Goal: Task Accomplishment & Management: Manage account settings

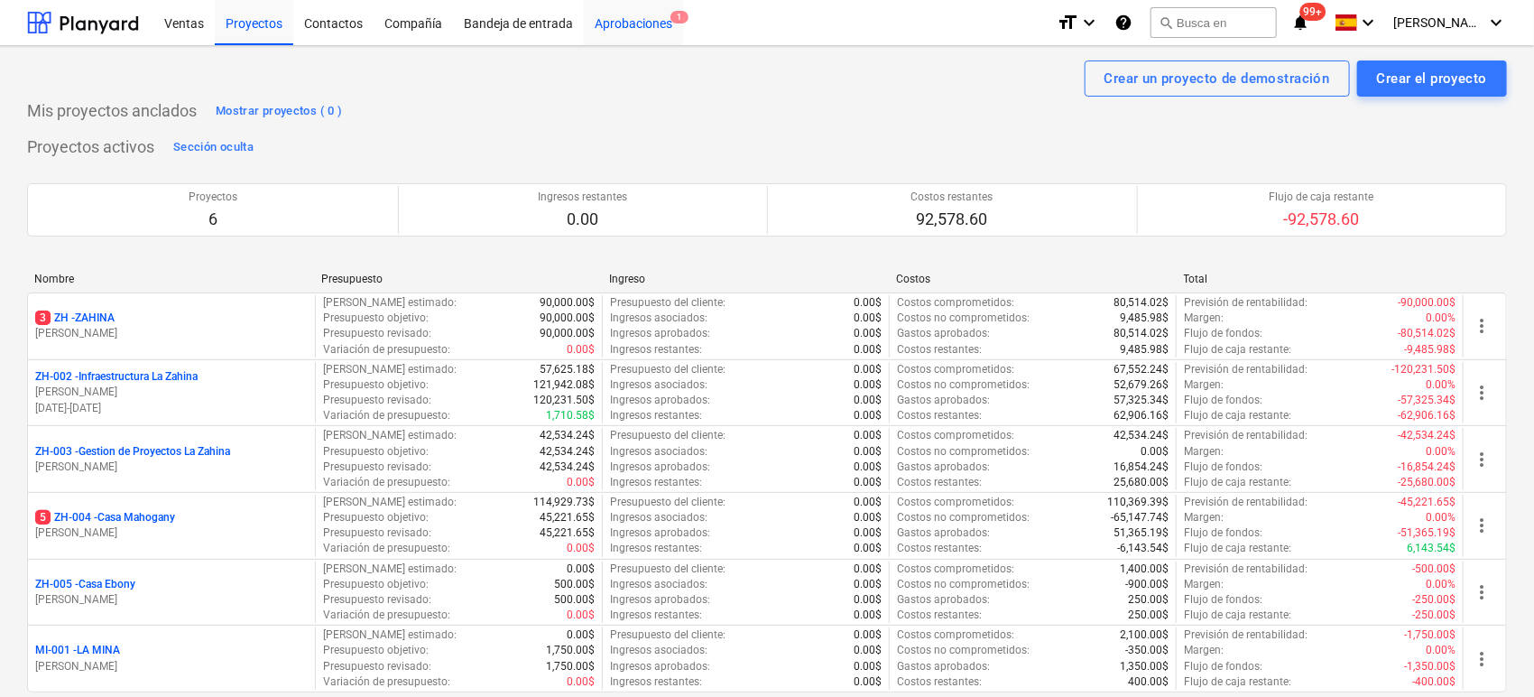
click at [618, 21] on div "Aprobaciones 1" at bounding box center [633, 22] width 99 height 46
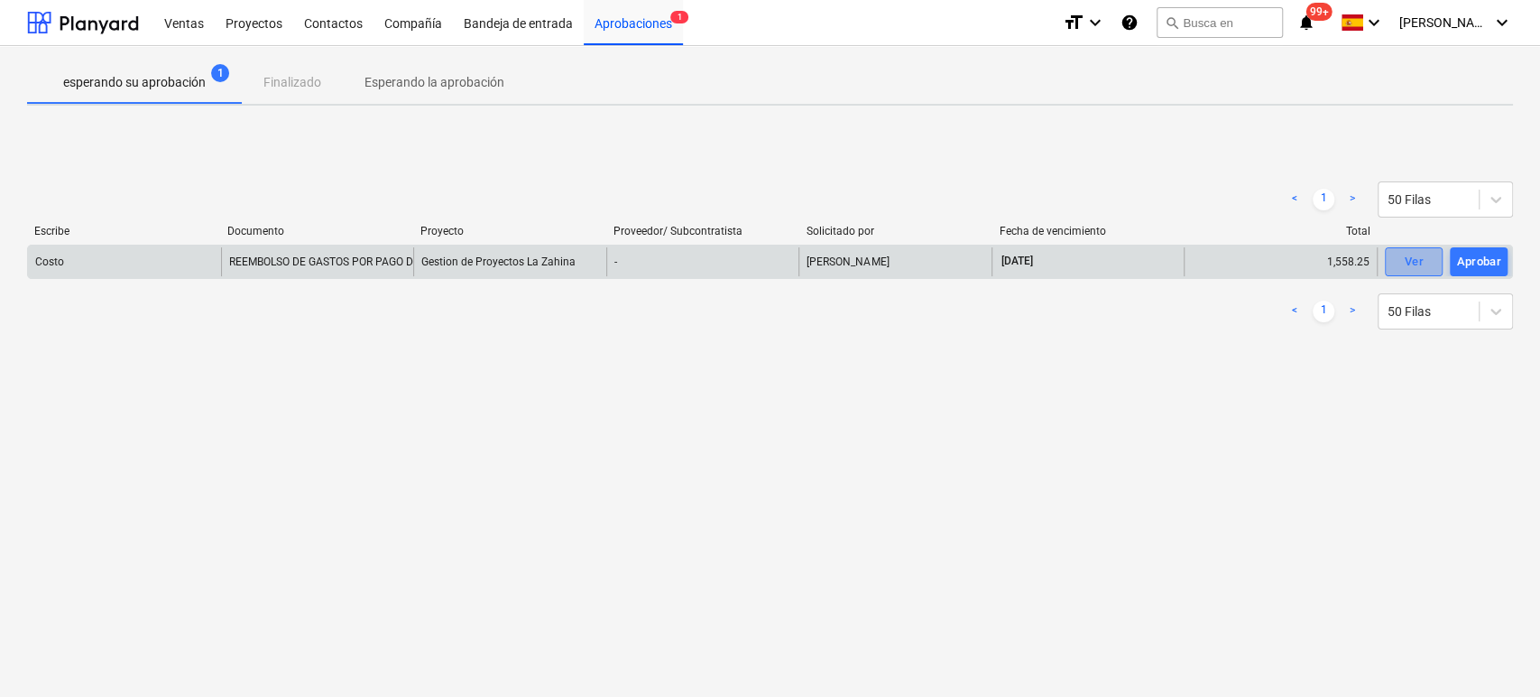
click at [1415, 258] on div "Ver" at bounding box center [1413, 262] width 19 height 21
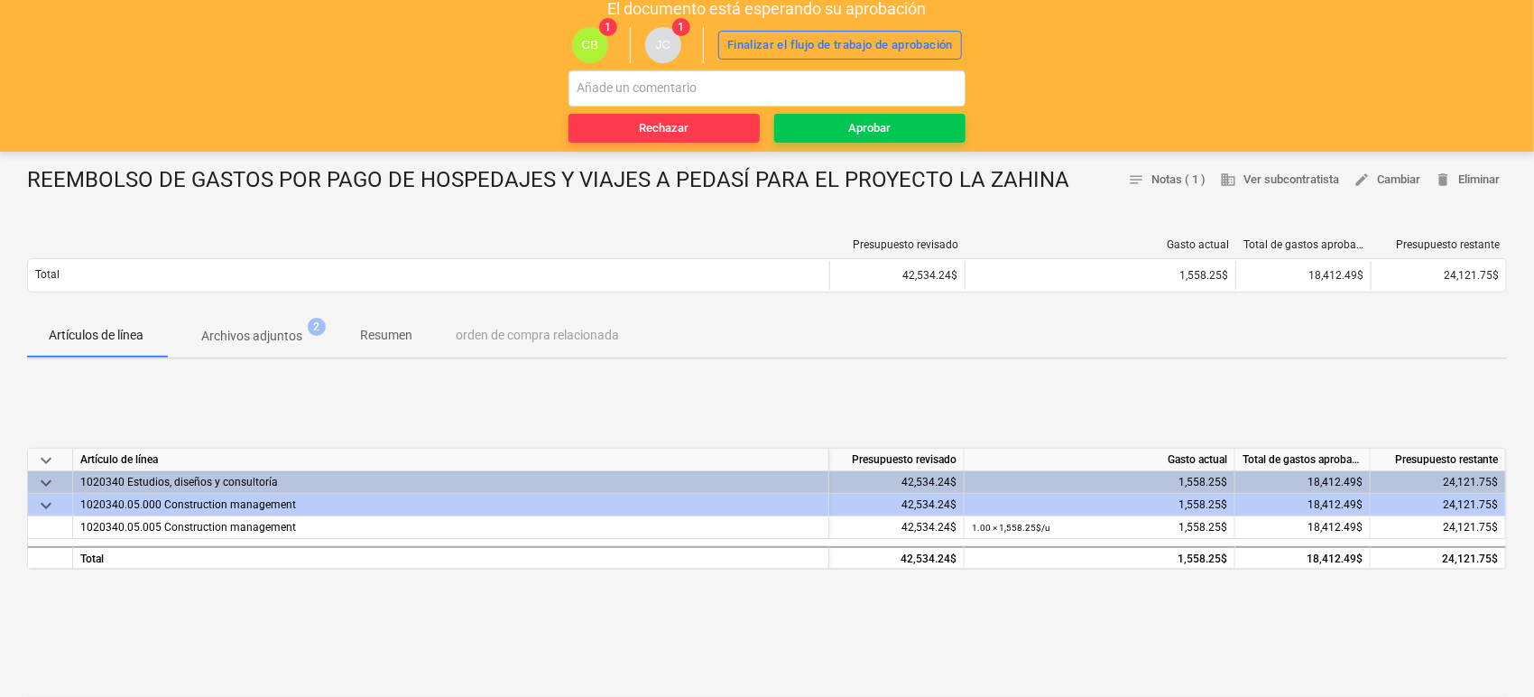
scroll to position [100, 0]
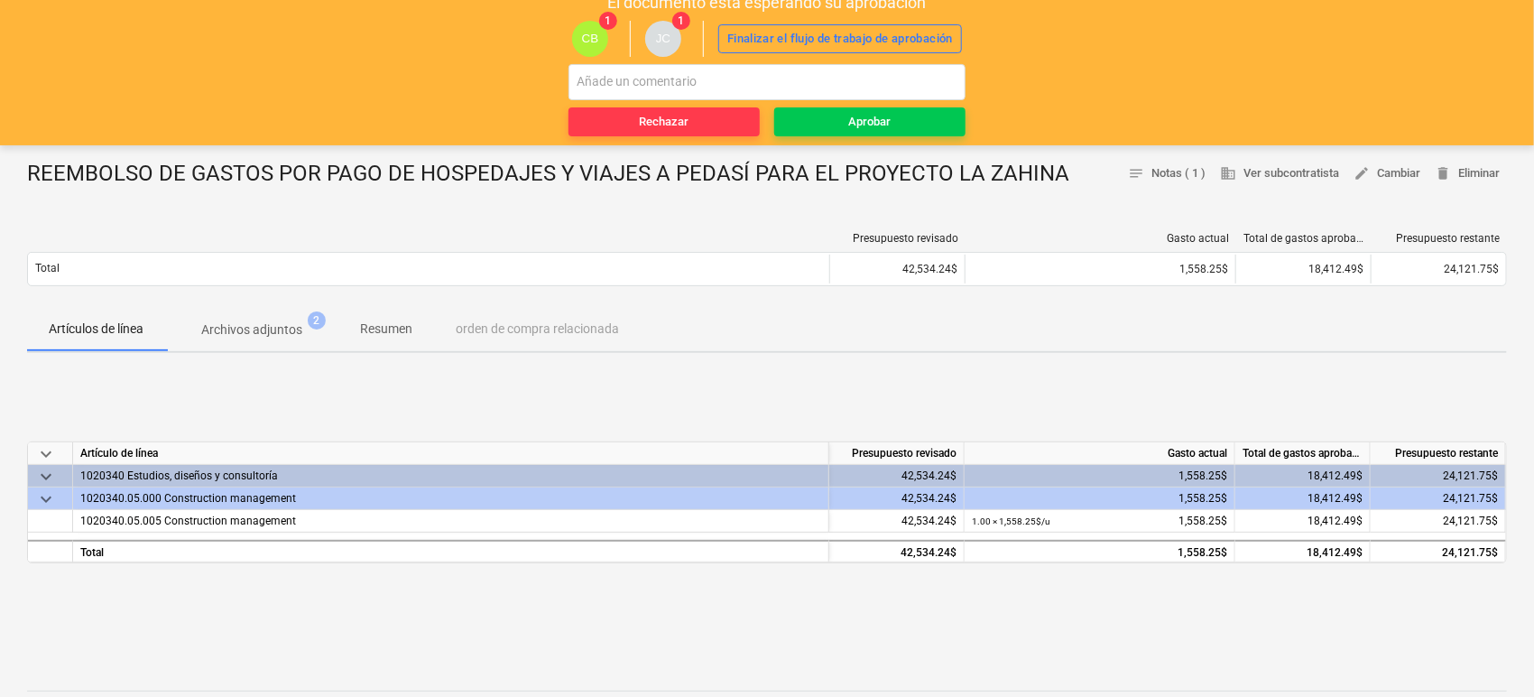
click at [293, 328] on p "Archivos adjuntos" at bounding box center [251, 329] width 101 height 19
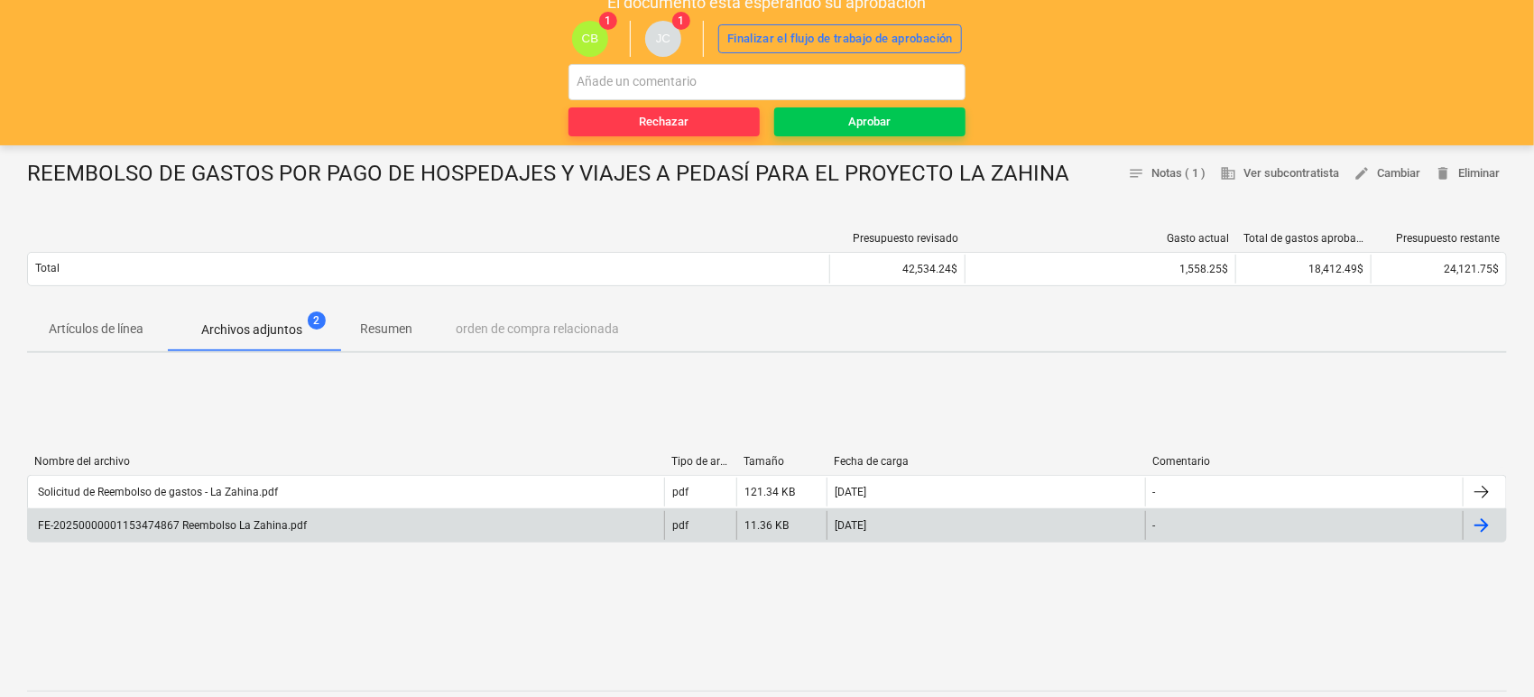
click at [198, 532] on div "FE-20250000001153474867 Reembolso La Zahina.pdf" at bounding box center [346, 525] width 636 height 29
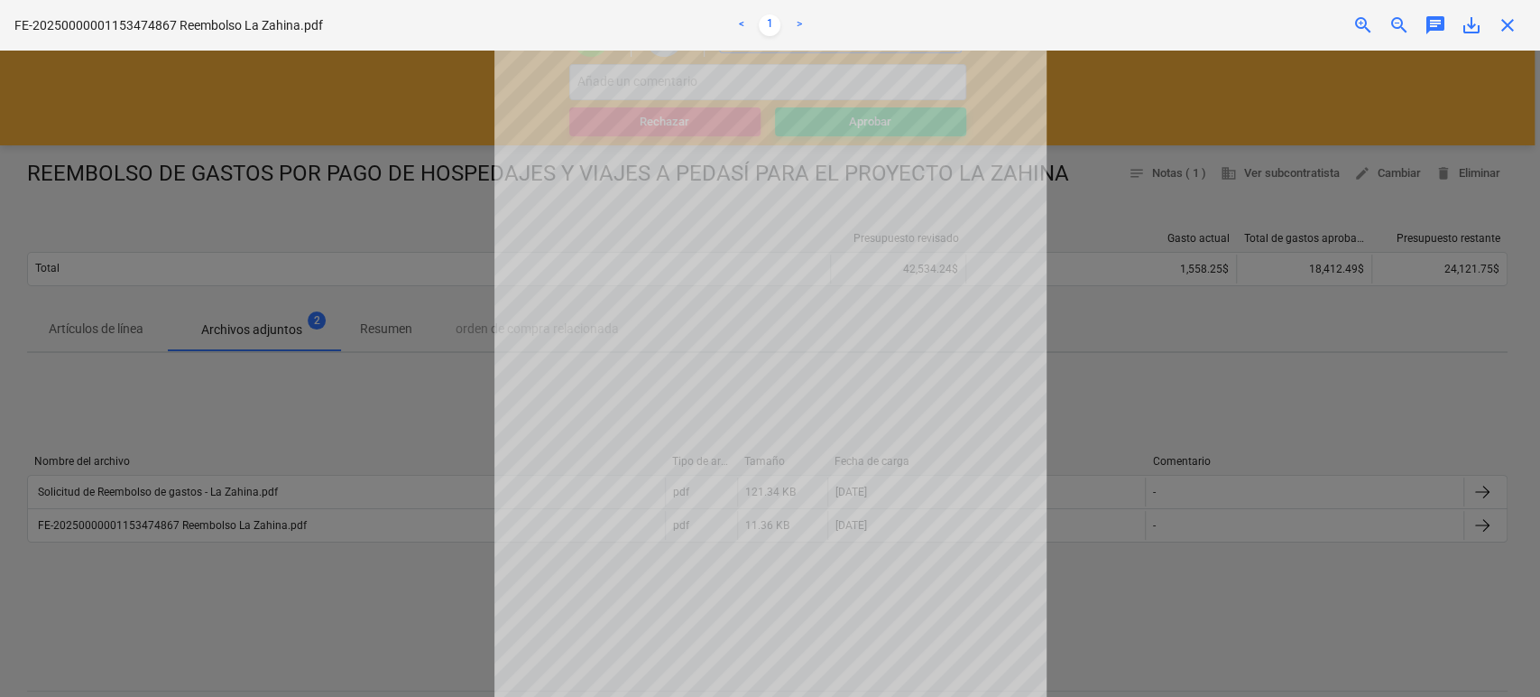
click at [203, 531] on div at bounding box center [770, 374] width 1540 height 646
click at [126, 494] on div at bounding box center [770, 374] width 1540 height 646
click at [144, 533] on div at bounding box center [770, 374] width 1540 height 646
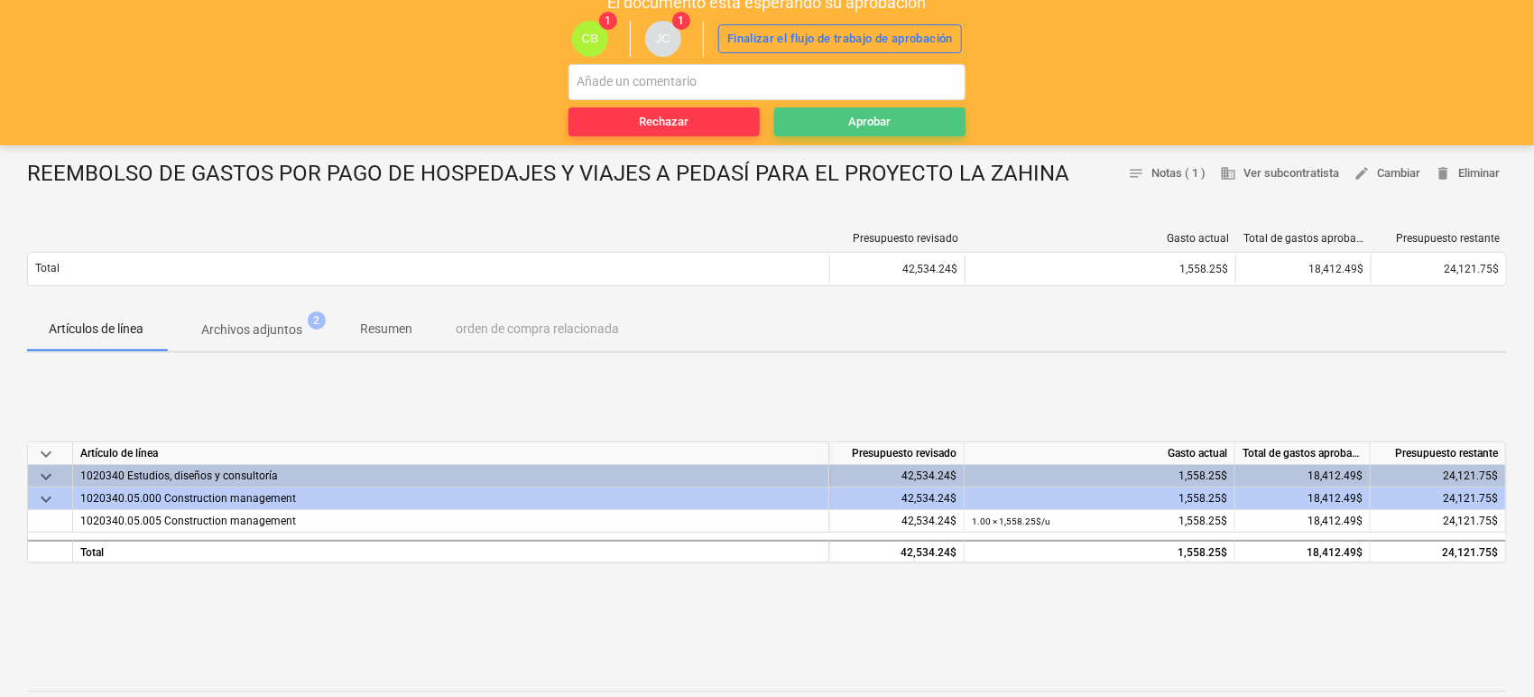
click at [814, 117] on span "Aprobar" at bounding box center [869, 122] width 177 height 21
